Goal: Transaction & Acquisition: Purchase product/service

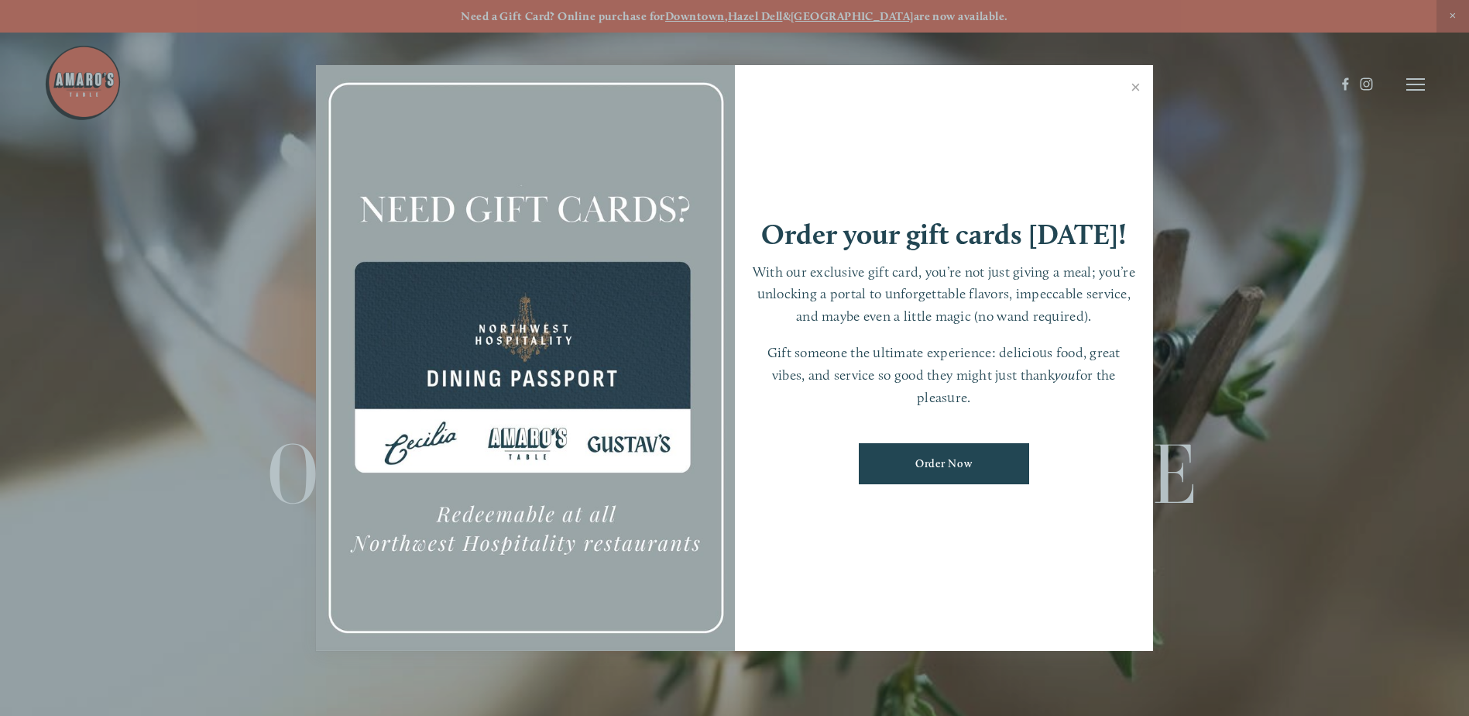
click at [1140, 105] on link "Close" at bounding box center [1136, 88] width 30 height 43
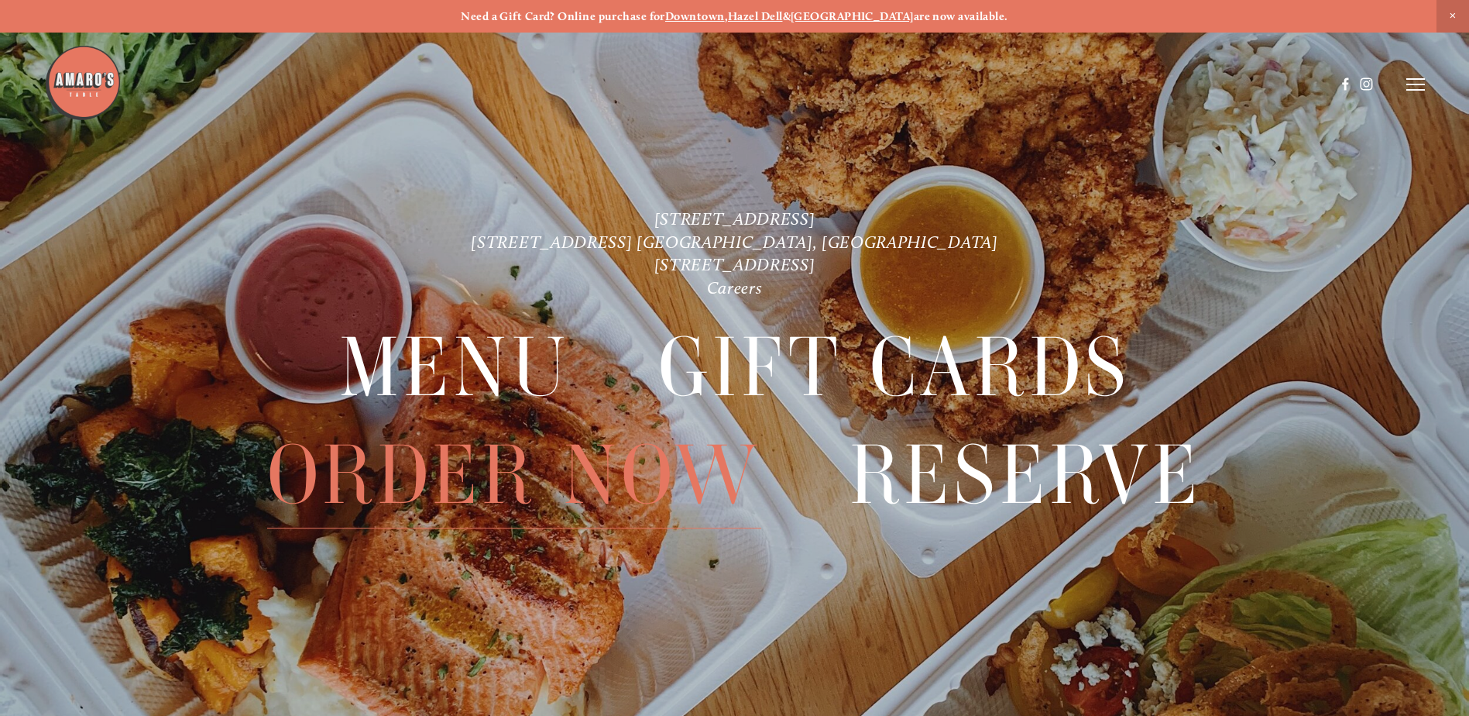
click at [455, 482] on span "Order Now" at bounding box center [514, 475] width 494 height 106
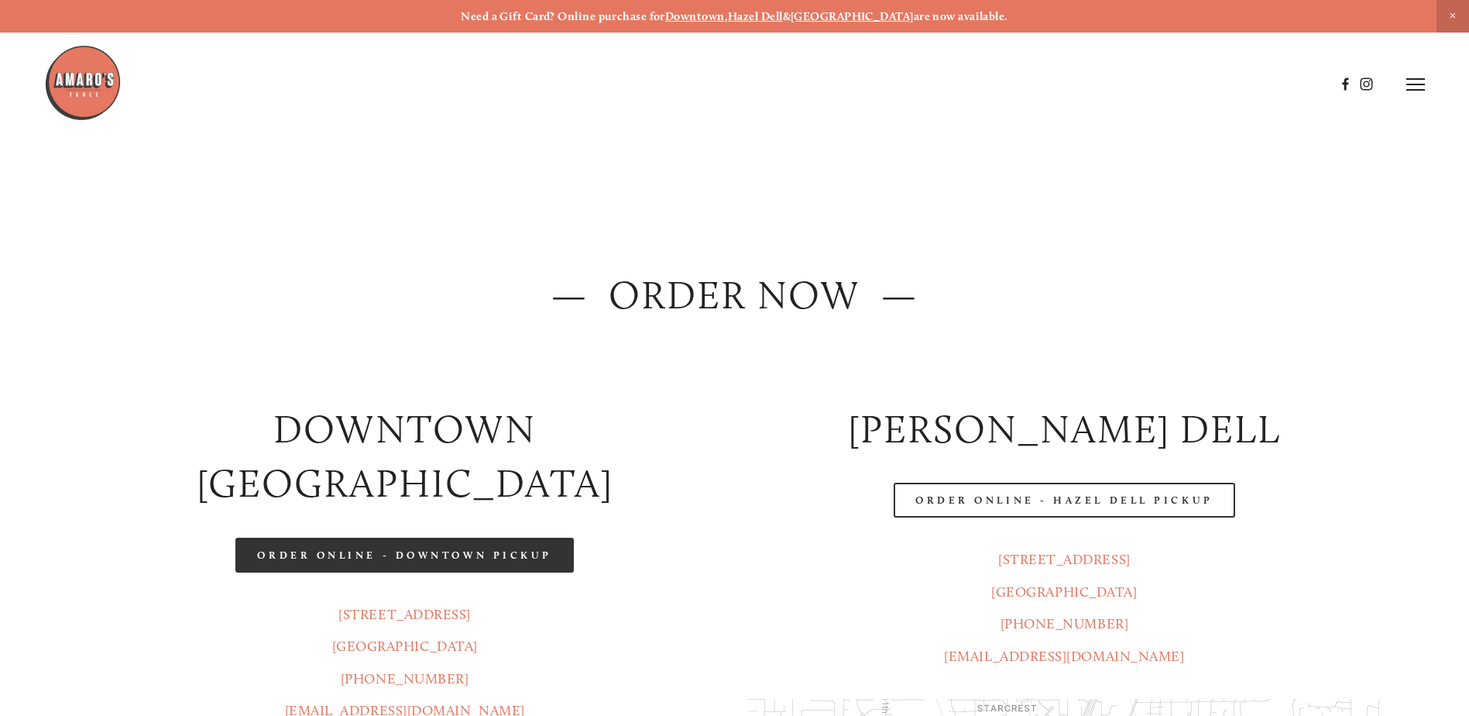
click at [484, 537] on link "Order Online - Downtown pickup" at bounding box center [404, 554] width 338 height 35
click at [458, 537] on link "Order Online - Downtown pickup" at bounding box center [404, 554] width 338 height 35
